Goal: Transaction & Acquisition: Purchase product/service

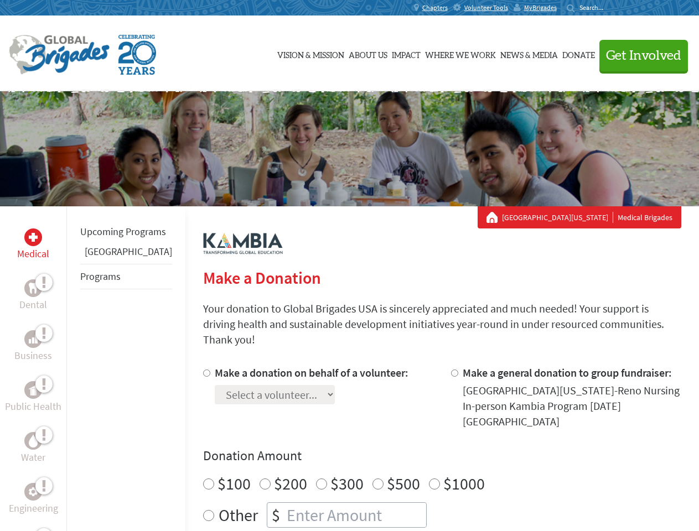
click at [611, 8] on div "Search for:" at bounding box center [589, 7] width 44 height 9
click at [639, 55] on span "Get Involved" at bounding box center [643, 55] width 75 height 13
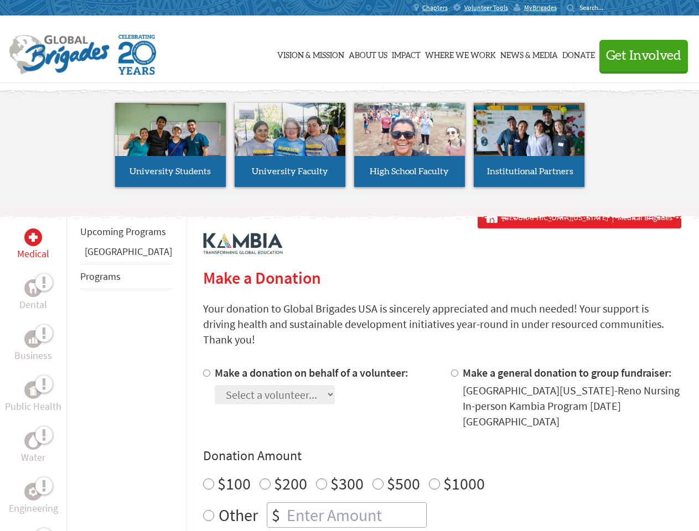
click at [350, 149] on li "High School Faculty" at bounding box center [410, 145] width 120 height 102
click at [74, 369] on div "Upcoming Programs Belize Programs" at bounding box center [125, 471] width 119 height 531
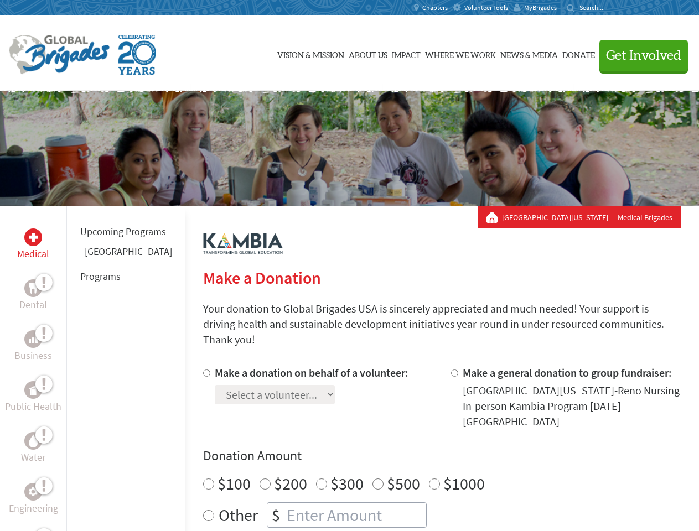
click at [424, 447] on div "Donation Amount $100 $200 $300 $500 $1000 Other $" at bounding box center [442, 487] width 478 height 81
click at [203, 370] on input "Make a donation on behalf of a volunteer:" at bounding box center [206, 373] width 7 height 7
radio input "true"
click at [451, 370] on input "Make a general donation to group fundraiser:" at bounding box center [454, 373] width 7 height 7
radio input "true"
